Goal: Information Seeking & Learning: Learn about a topic

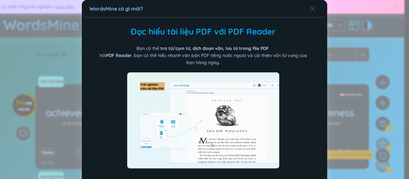
scroll to position [37, 0]
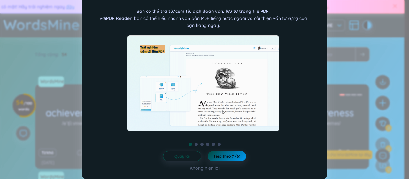
click at [223, 155] on span "Tiếp theo (1/6)" at bounding box center [226, 155] width 27 height 5
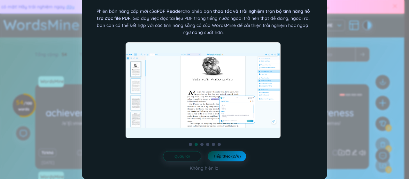
click at [223, 155] on span "Tiếp theo (2/6)" at bounding box center [226, 155] width 27 height 5
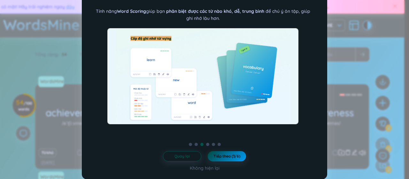
click at [223, 154] on span "Tiếp theo (3/6)" at bounding box center [226, 155] width 27 height 5
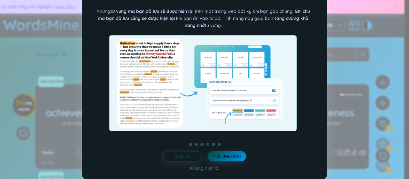
click at [223, 154] on span "Tiếp theo (4/6)" at bounding box center [226, 155] width 27 height 5
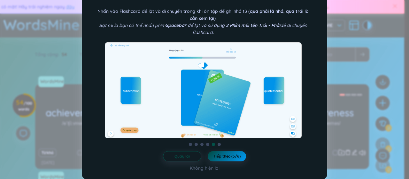
click at [215, 154] on span "Tiếp theo (5/6)" at bounding box center [226, 155] width 27 height 5
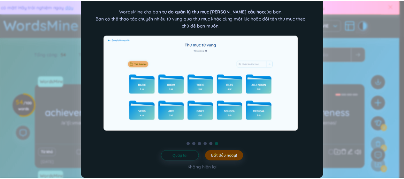
scroll to position [0, 0]
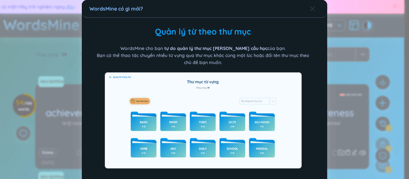
click at [313, 7] on span "Close" at bounding box center [318, 8] width 17 height 17
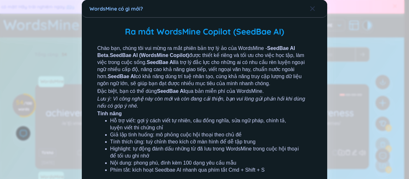
click at [311, 6] on icon "Close" at bounding box center [312, 8] width 5 height 5
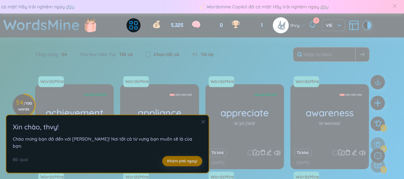
click at [201, 124] on icon "close" at bounding box center [203, 121] width 4 height 4
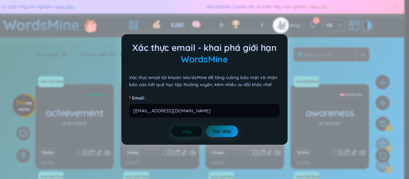
click at [195, 128] on button "Hủy" at bounding box center [187, 131] width 32 height 12
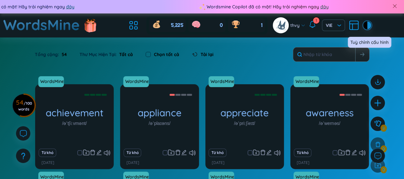
click at [364, 22] on div at bounding box center [366, 25] width 4 height 8
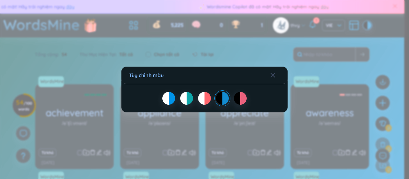
click at [245, 96] on div at bounding box center [243, 98] width 6 height 13
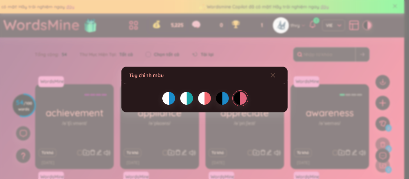
click at [270, 54] on div "Tùy chỉnh màu" at bounding box center [204, 89] width 409 height 179
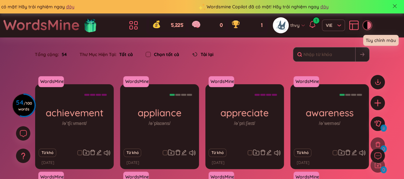
click at [365, 27] on div at bounding box center [366, 25] width 4 height 8
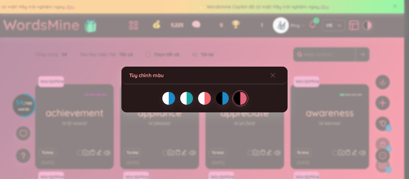
click at [202, 94] on div at bounding box center [201, 98] width 6 height 13
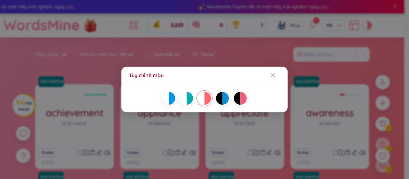
click at [225, 37] on div "Tùy chỉnh màu" at bounding box center [204, 89] width 409 height 179
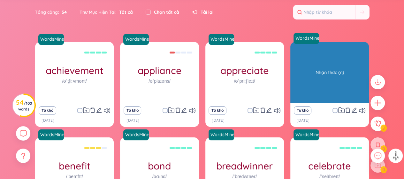
scroll to position [138, 0]
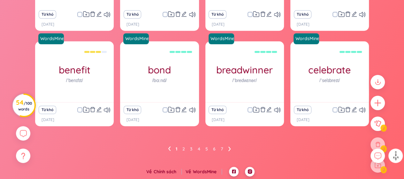
click at [20, 103] on h3 "54 / 100 words" at bounding box center [24, 106] width 16 height 12
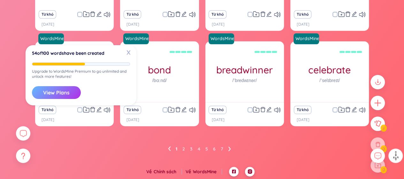
click at [75, 89] on button "View Plans" at bounding box center [56, 92] width 49 height 13
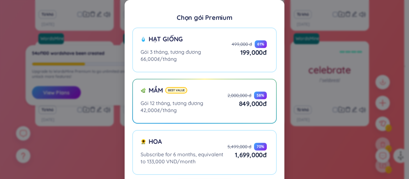
click at [80, 87] on div "Chọn gói Premium Hạt giống Gói 3 tháng, tương đương 66,000₫/tháng 499,000 đ 61 …" at bounding box center [204, 89] width 409 height 179
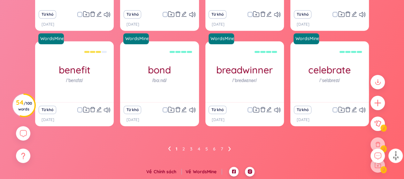
click at [228, 145] on li at bounding box center [229, 148] width 3 height 10
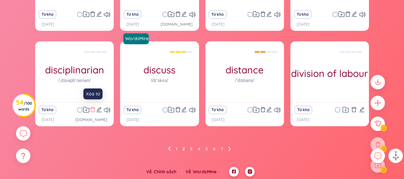
click at [94, 109] on icon "delete" at bounding box center [93, 109] width 6 height 6
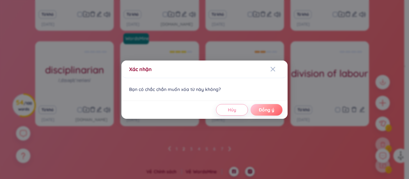
click at [266, 105] on button "Đồng ý" at bounding box center [267, 110] width 32 height 12
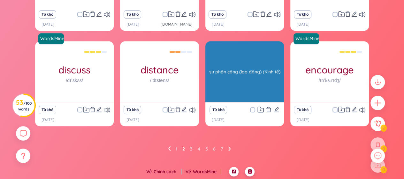
scroll to position [42, 0]
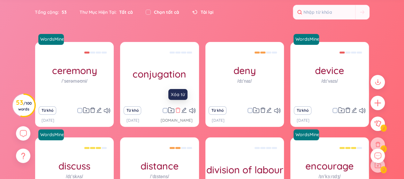
click at [179, 110] on icon "delete" at bounding box center [178, 110] width 6 height 6
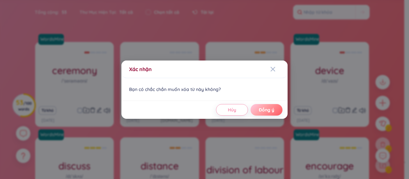
click at [279, 110] on button "Đồng ý" at bounding box center [267, 110] width 32 height 12
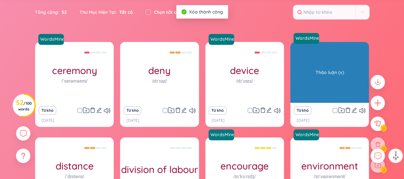
scroll to position [138, 0]
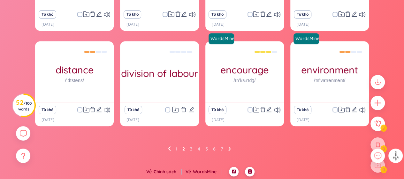
click at [227, 147] on ul "1 2 3 4 5 6 7" at bounding box center [202, 148] width 68 height 10
click at [228, 146] on ul "1 2 3 4 5 6 7" at bounding box center [202, 148] width 68 height 10
click at [229, 149] on icon at bounding box center [229, 148] width 2 height 4
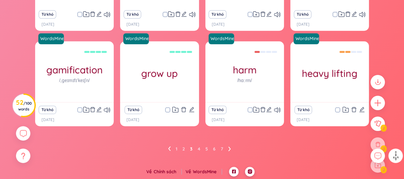
scroll to position [132, 0]
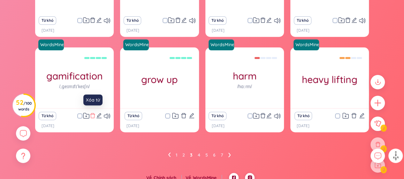
click at [92, 114] on icon "delete" at bounding box center [93, 115] width 6 height 6
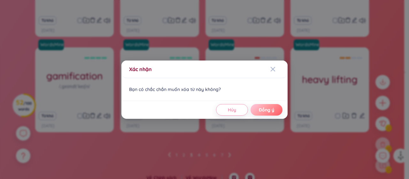
click at [273, 113] on button "Đồng ý" at bounding box center [267, 110] width 32 height 12
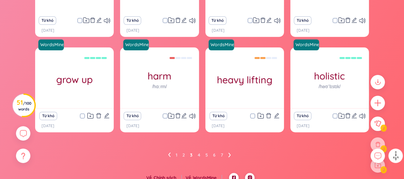
click at [229, 154] on icon at bounding box center [229, 154] width 3 height 5
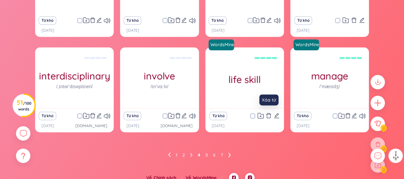
click at [268, 114] on icon "delete" at bounding box center [269, 115] width 6 height 6
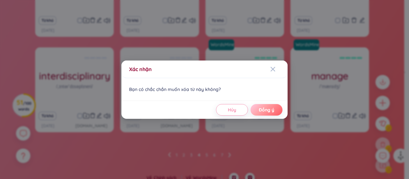
click at [269, 111] on span "Đồng ý" at bounding box center [266, 109] width 15 height 6
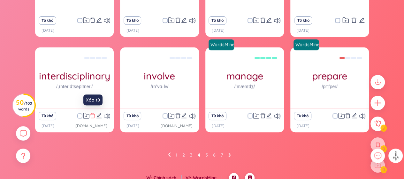
click at [93, 114] on icon "delete" at bounding box center [92, 115] width 5 height 5
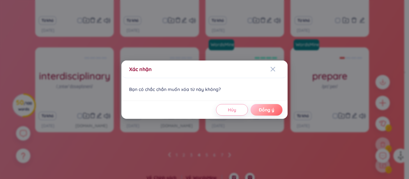
click at [282, 109] on button "Đồng ý" at bounding box center [267, 110] width 32 height 12
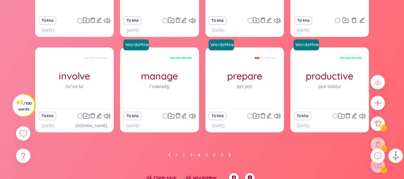
click at [229, 153] on icon at bounding box center [229, 154] width 2 height 4
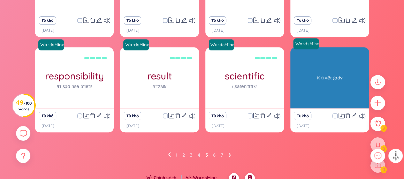
scroll to position [36, 0]
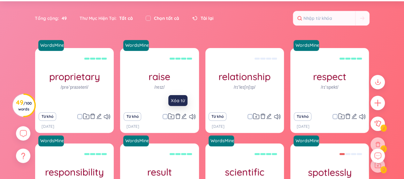
click at [177, 115] on icon "delete" at bounding box center [178, 116] width 6 height 6
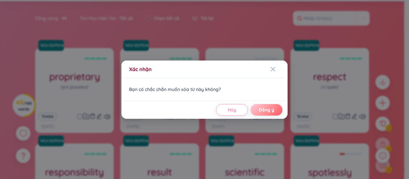
click at [267, 107] on span "Đồng ý" at bounding box center [266, 109] width 15 height 6
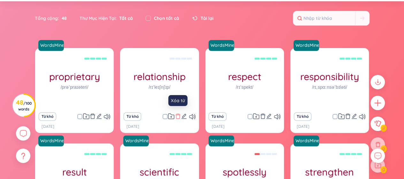
click at [178, 116] on icon "delete" at bounding box center [178, 116] width 6 height 6
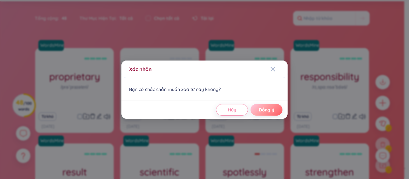
click at [270, 110] on span "Đồng ý" at bounding box center [266, 109] width 15 height 6
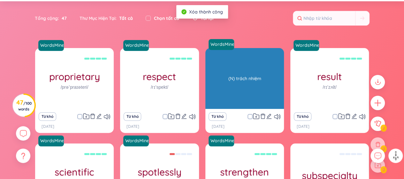
scroll to position [132, 0]
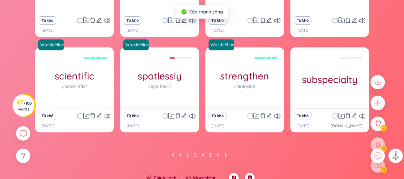
click at [222, 156] on ul "1 2 3 4 5 6" at bounding box center [202, 155] width 60 height 10
click at [223, 153] on ul "1 2 3 4 5 6" at bounding box center [202, 155] width 60 height 10
click at [226, 154] on icon at bounding box center [226, 154] width 2 height 4
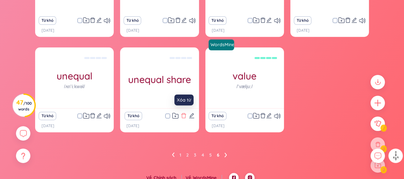
click at [183, 118] on button at bounding box center [184, 115] width 6 height 9
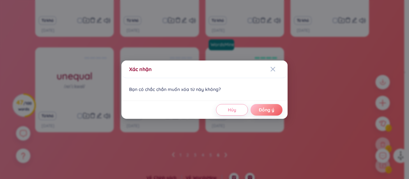
click at [283, 110] on div "Hủy Đồng ý" at bounding box center [204, 109] width 166 height 18
click at [274, 110] on span "Đồng ý" at bounding box center [266, 109] width 15 height 6
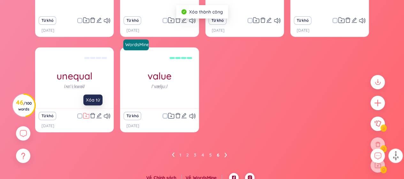
click at [89, 117] on icon at bounding box center [86, 115] width 6 height 5
click at [71, 132] on div "WordsMine success /səkˈses/ (N) thành công Từ khó [DATE] suggest /səˈdʒest/ Từ …" at bounding box center [202, 46] width 334 height 188
click at [93, 113] on icon "delete" at bounding box center [93, 115] width 6 height 6
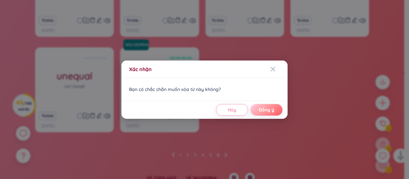
click at [263, 108] on span "Đồng ý" at bounding box center [266, 109] width 15 height 6
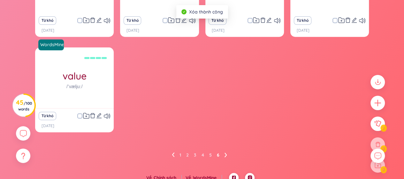
scroll to position [36, 0]
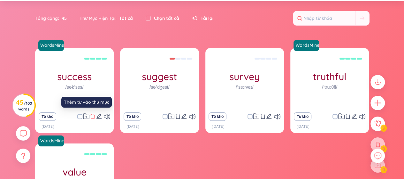
click at [92, 115] on icon "delete" at bounding box center [93, 116] width 6 height 6
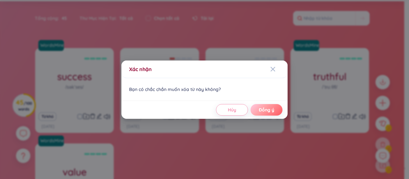
click at [275, 106] on button "Đồng ý" at bounding box center [267, 110] width 32 height 12
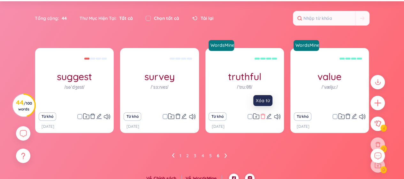
click at [263, 116] on icon "delete" at bounding box center [263, 116] width 6 height 6
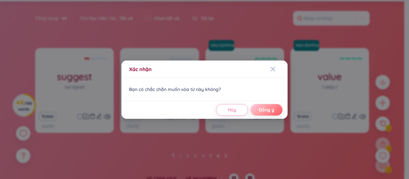
click at [258, 113] on button "Đồng ý" at bounding box center [267, 110] width 32 height 12
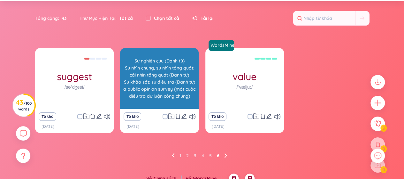
scroll to position [43, 0]
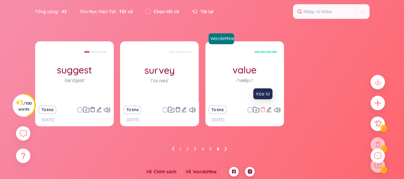
click at [265, 109] on icon "delete" at bounding box center [263, 109] width 6 height 6
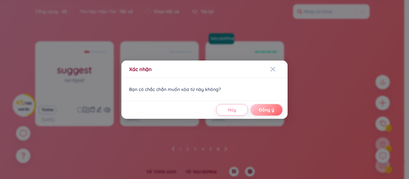
click at [265, 110] on span "Đồng ý" at bounding box center [266, 109] width 15 height 6
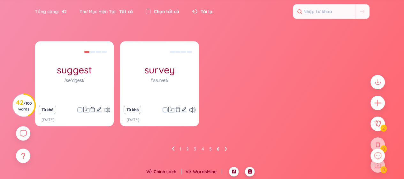
click at [157, 14] on label "Chọn tất cả" at bounding box center [166, 11] width 25 height 7
checkbox input "true"
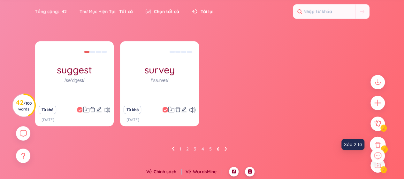
click at [375, 142] on icon at bounding box center [378, 144] width 7 height 7
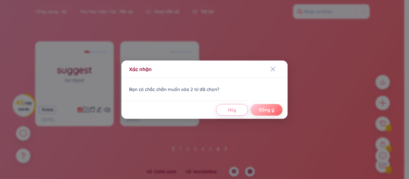
click at [261, 111] on span "Đồng ý" at bounding box center [266, 109] width 15 height 6
checkbox input "false"
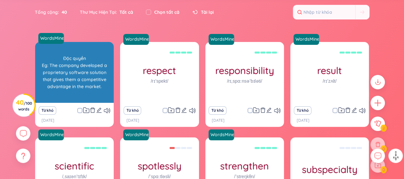
scroll to position [138, 0]
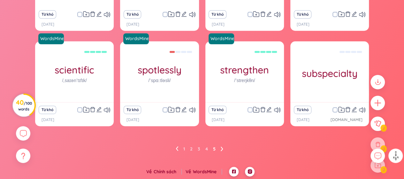
click at [27, 103] on span "/ 100 words" at bounding box center [25, 106] width 14 height 11
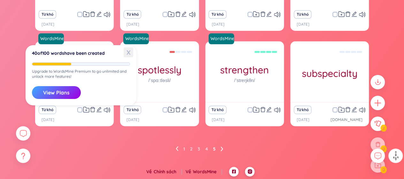
click at [129, 54] on span "X" at bounding box center [129, 52] width 10 height 10
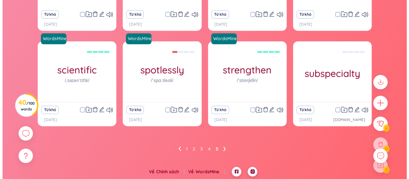
scroll to position [0, 0]
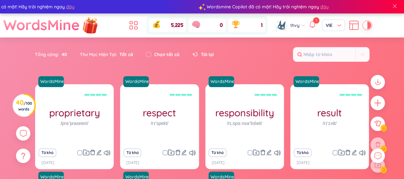
click at [93, 26] on img at bounding box center [90, 25] width 19 height 25
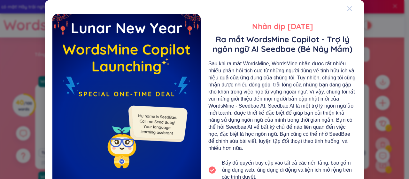
click at [350, 9] on span "Close" at bounding box center [355, 8] width 17 height 17
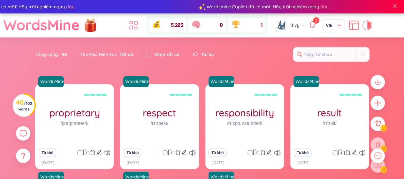
click at [135, 26] on icon at bounding box center [134, 25] width 12 height 12
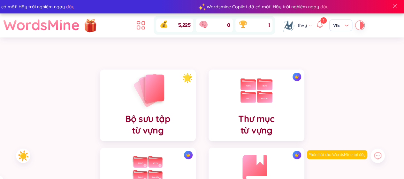
click at [141, 113] on h4 "Bộ sưu tập từ vựng" at bounding box center [147, 124] width 45 height 23
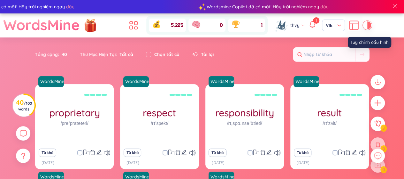
click at [356, 25] on icon at bounding box center [354, 25] width 12 height 12
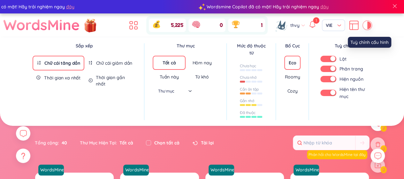
click at [356, 25] on icon at bounding box center [354, 25] width 12 height 12
